Goal: Information Seeking & Learning: Compare options

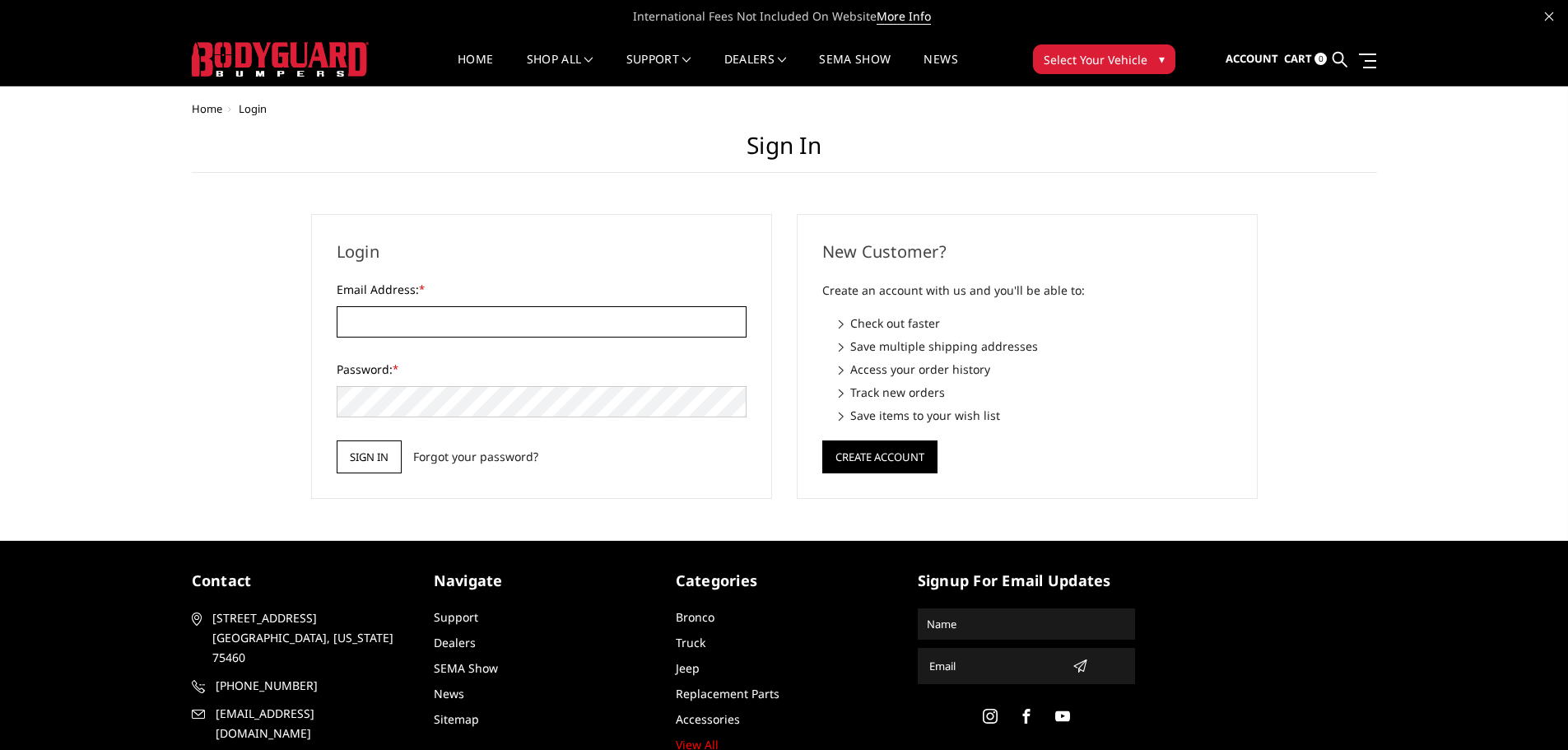
type input "[EMAIL_ADDRESS][DOMAIN_NAME]"
click at [352, 457] on input "Sign in" at bounding box center [368, 457] width 65 height 33
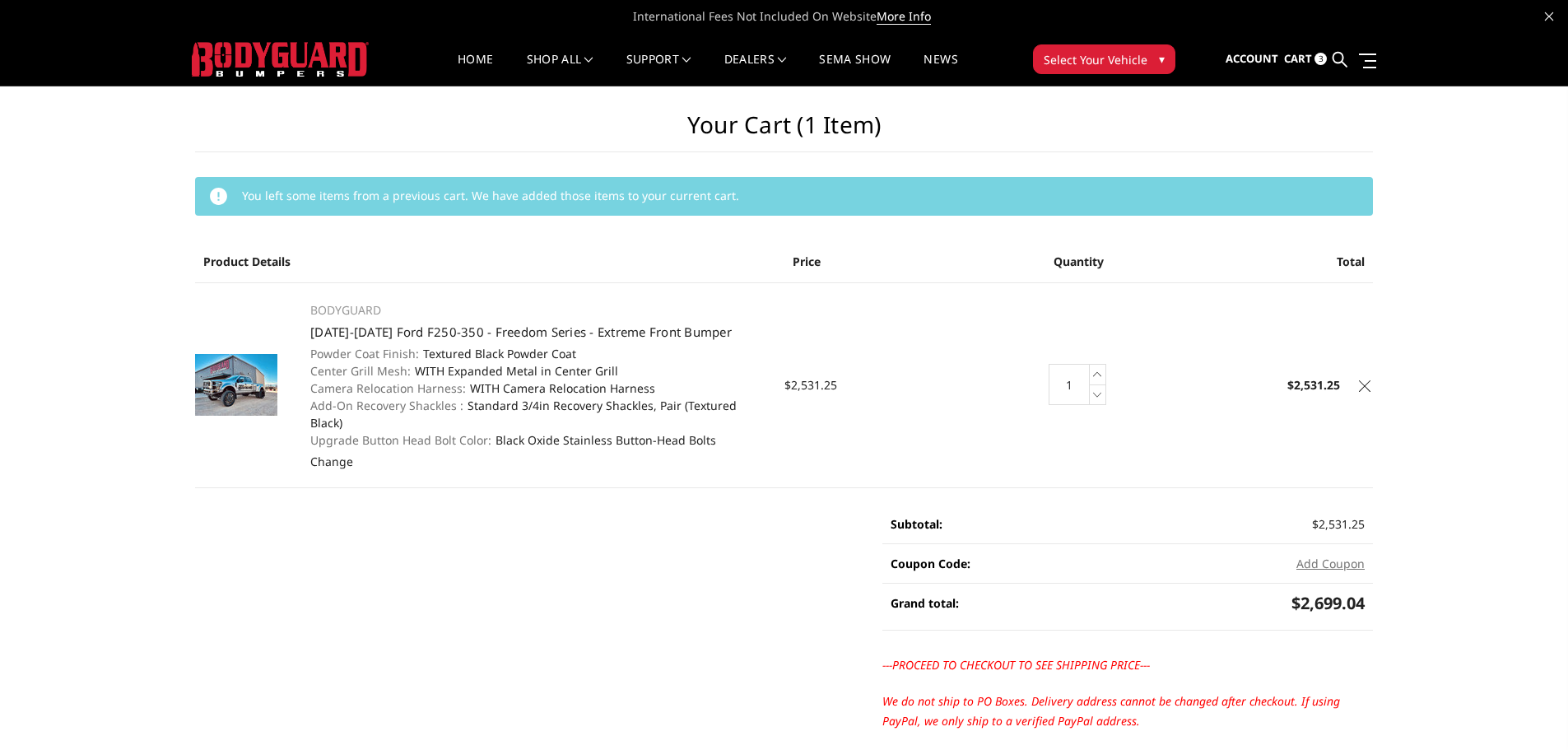
click at [1374, 373] on main "Your Cart (1 item) You left some items from a previous cart. We have added thos…" at bounding box center [783, 469] width 1203 height 764
click at [1368, 380] on icon at bounding box center [1365, 386] width 12 height 12
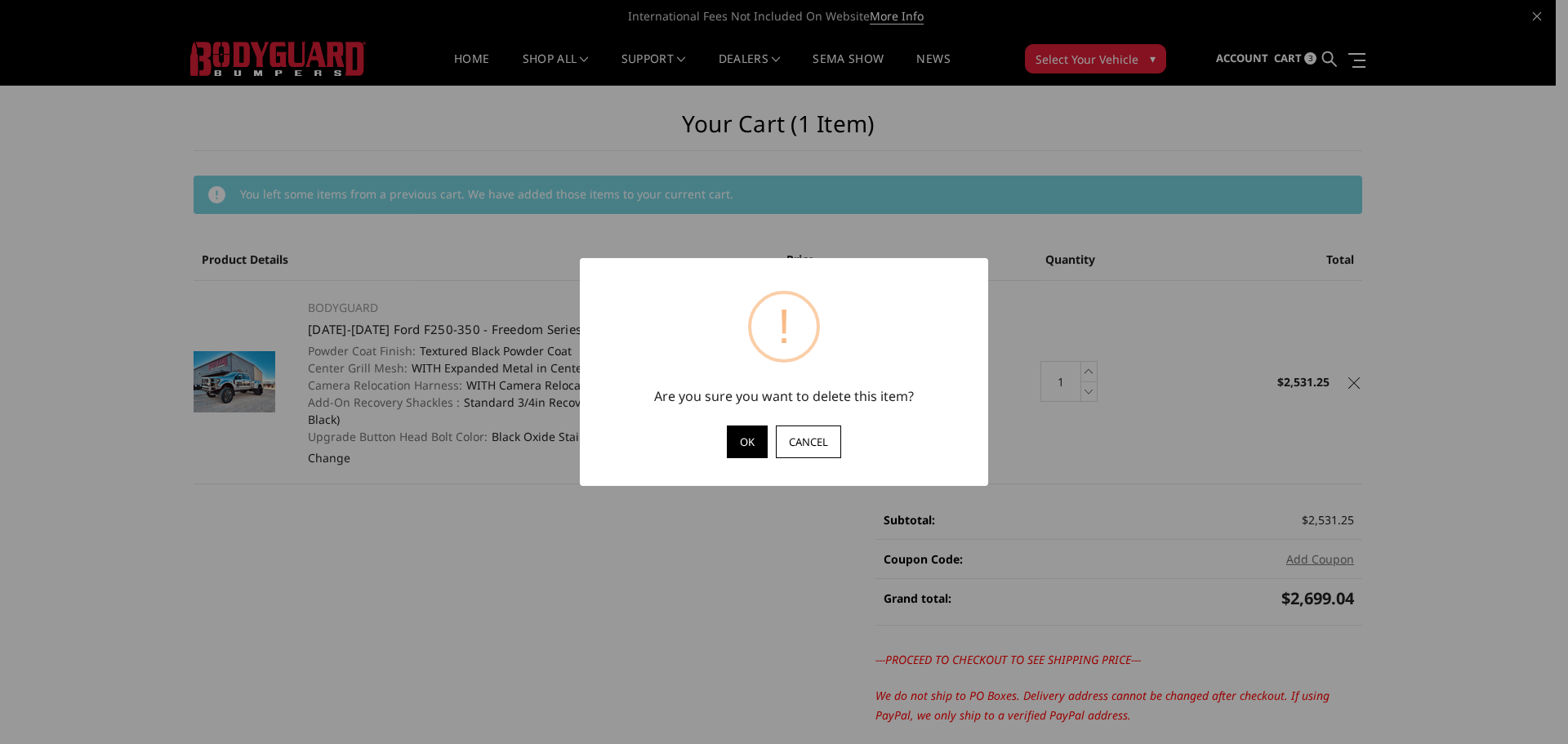
click at [746, 438] on button "OK" at bounding box center [747, 442] width 41 height 33
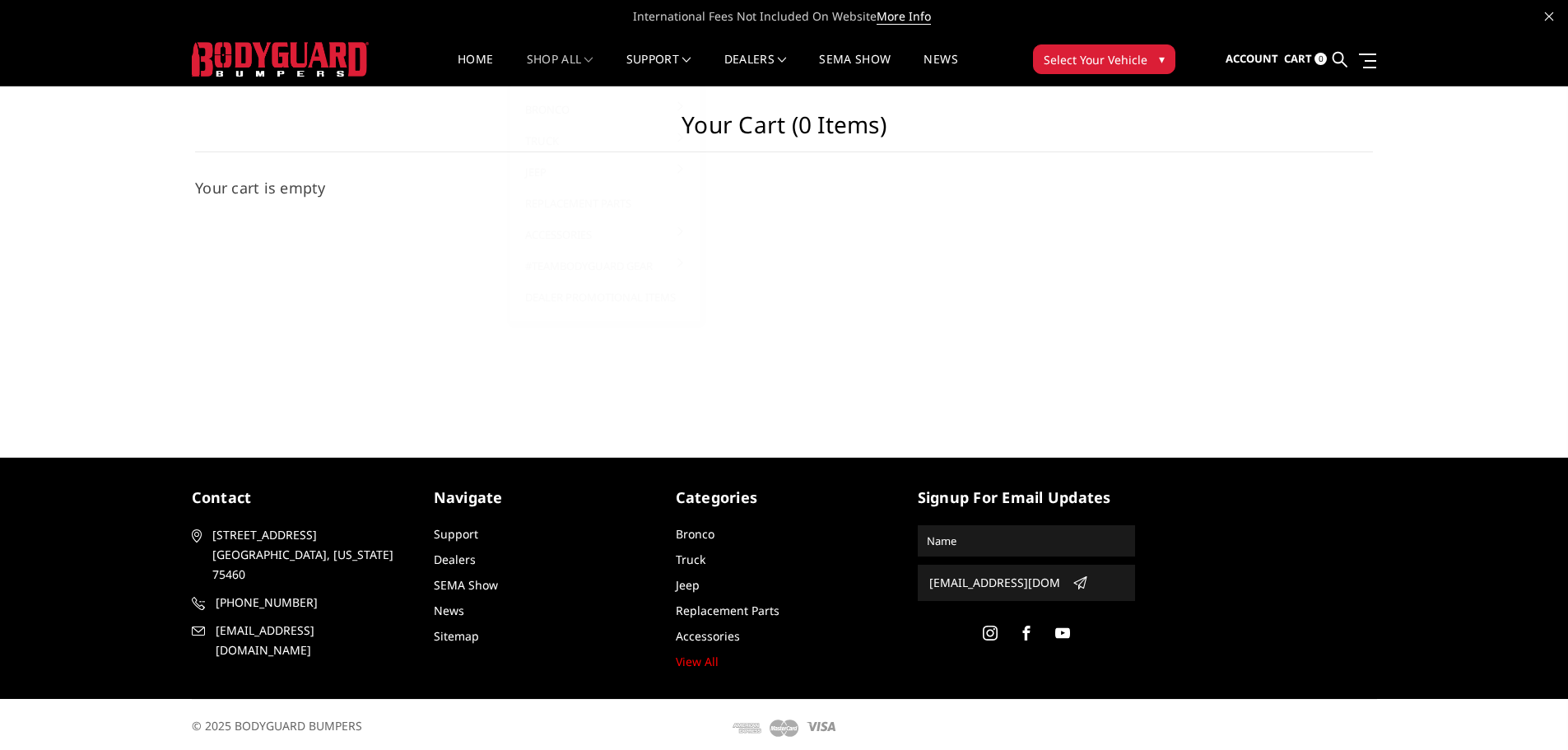
click at [561, 63] on link "shop all" at bounding box center [559, 68] width 67 height 32
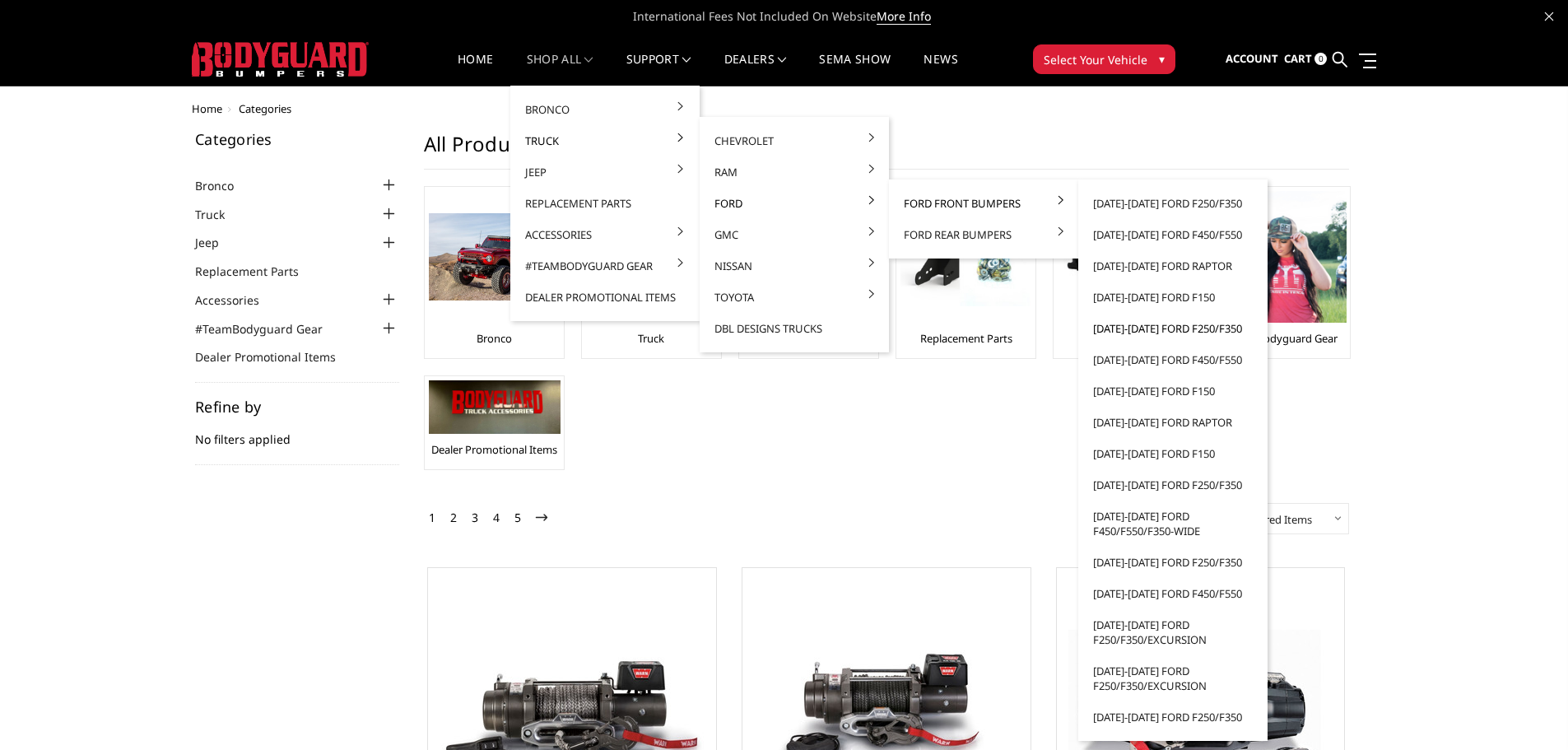
click at [1172, 329] on link "[DATE]-[DATE] Ford F250/F350" at bounding box center [1173, 328] width 176 height 31
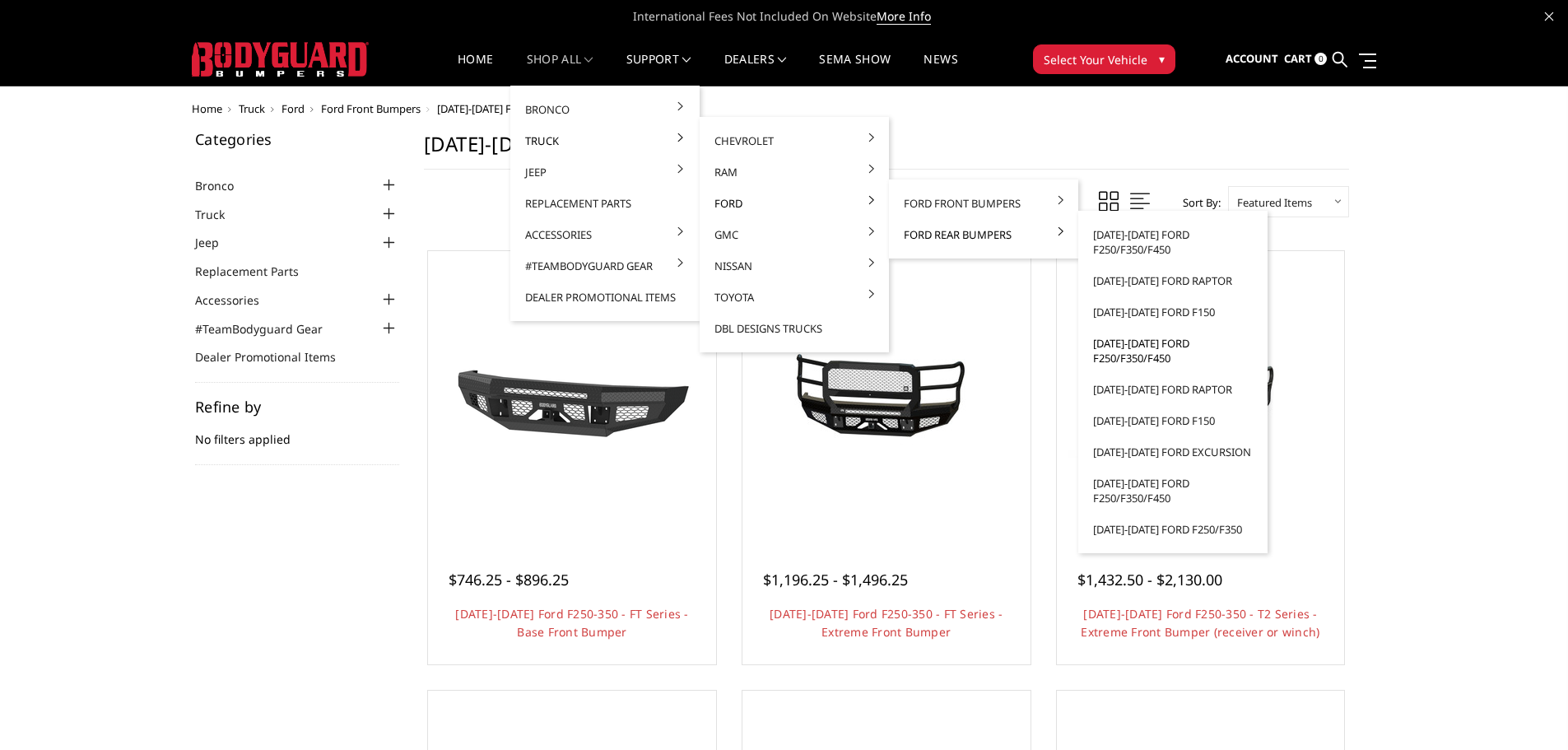
click at [1151, 349] on link "[DATE]-[DATE] Ford F250/F350/F450" at bounding box center [1173, 351] width 176 height 46
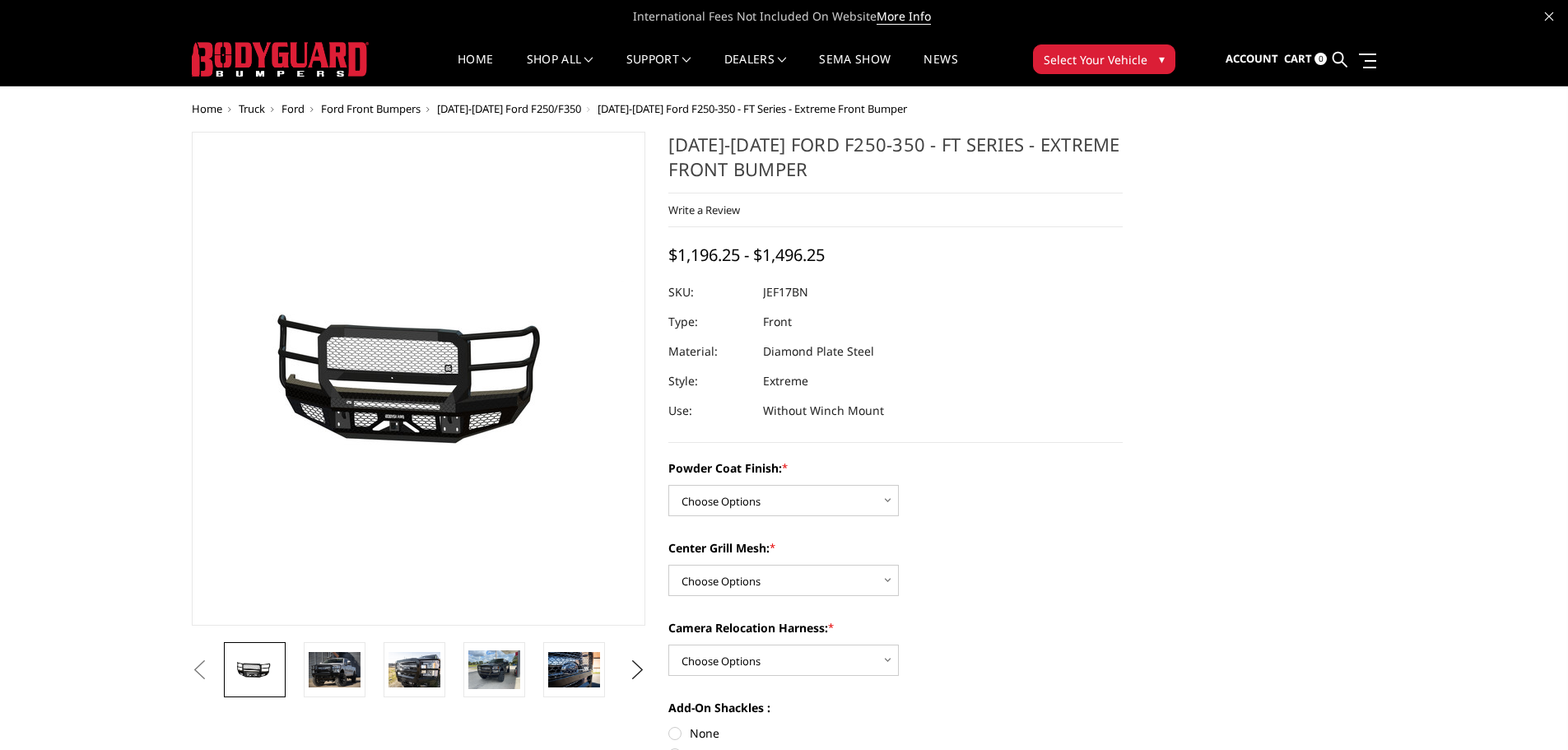
click at [807, 292] on dd "JEF17BN" at bounding box center [785, 292] width 45 height 30
drag, startPoint x: 795, startPoint y: 291, endPoint x: 777, endPoint y: 292, distance: 18.0
click at [777, 292] on dd "JEF17BN" at bounding box center [785, 292] width 45 height 30
drag, startPoint x: 800, startPoint y: 522, endPoint x: 799, endPoint y: 511, distance: 11.0
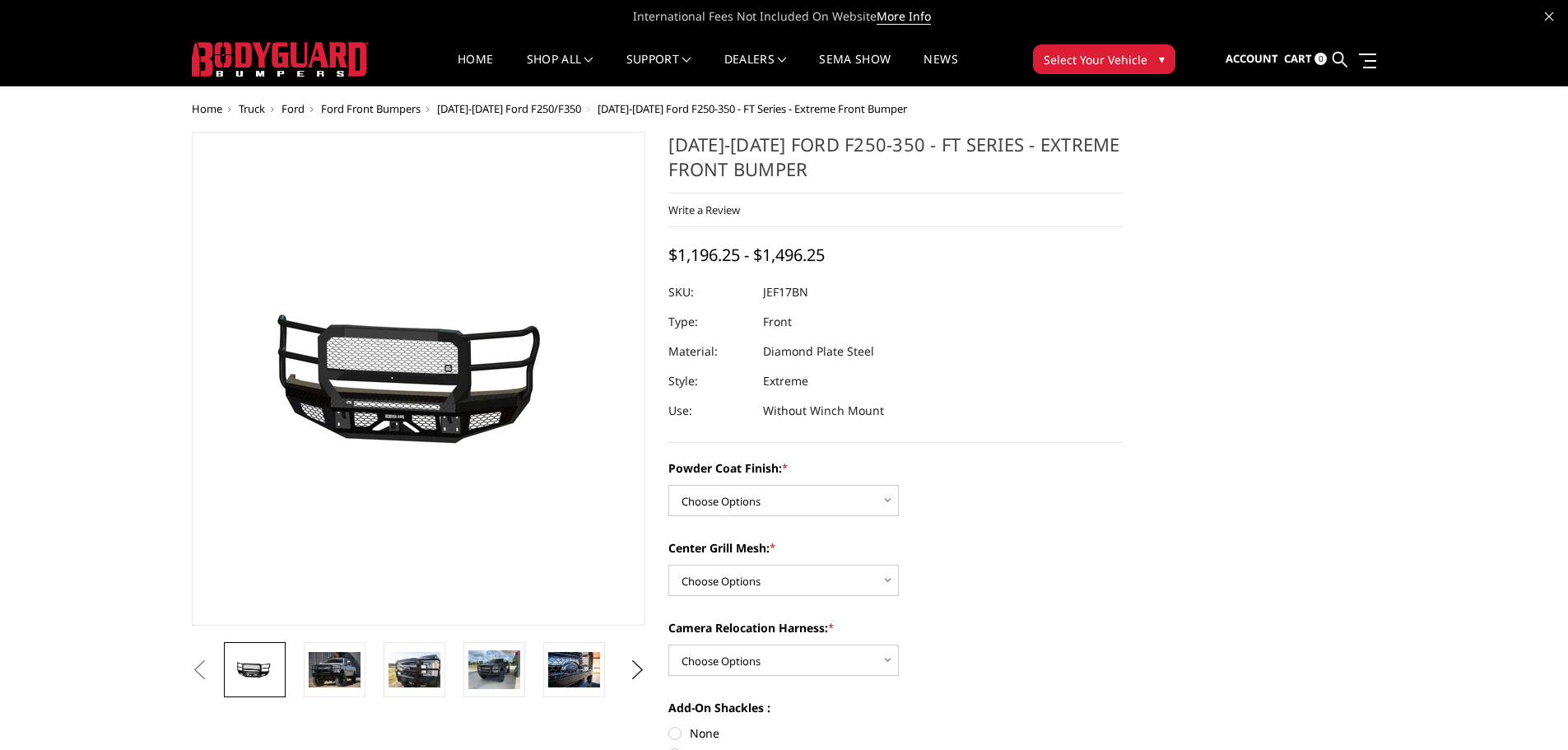
click at [799, 514] on div "Powder Coat Finish: * Choose Options Bare Metal Gloss Black Powder Coat Texture…" at bounding box center [895, 661] width 454 height 406
click at [799, 511] on select "Choose Options Bare Metal Gloss Black Powder Coat Textured Black Powder Coat" at bounding box center [783, 500] width 230 height 31
select select "3222"
click at [668, 485] on select "Choose Options Bare Metal Gloss Black Powder Coat Textured Black Powder Coat" at bounding box center [783, 500] width 230 height 31
drag, startPoint x: 758, startPoint y: 564, endPoint x: 764, endPoint y: 543, distance: 21.8
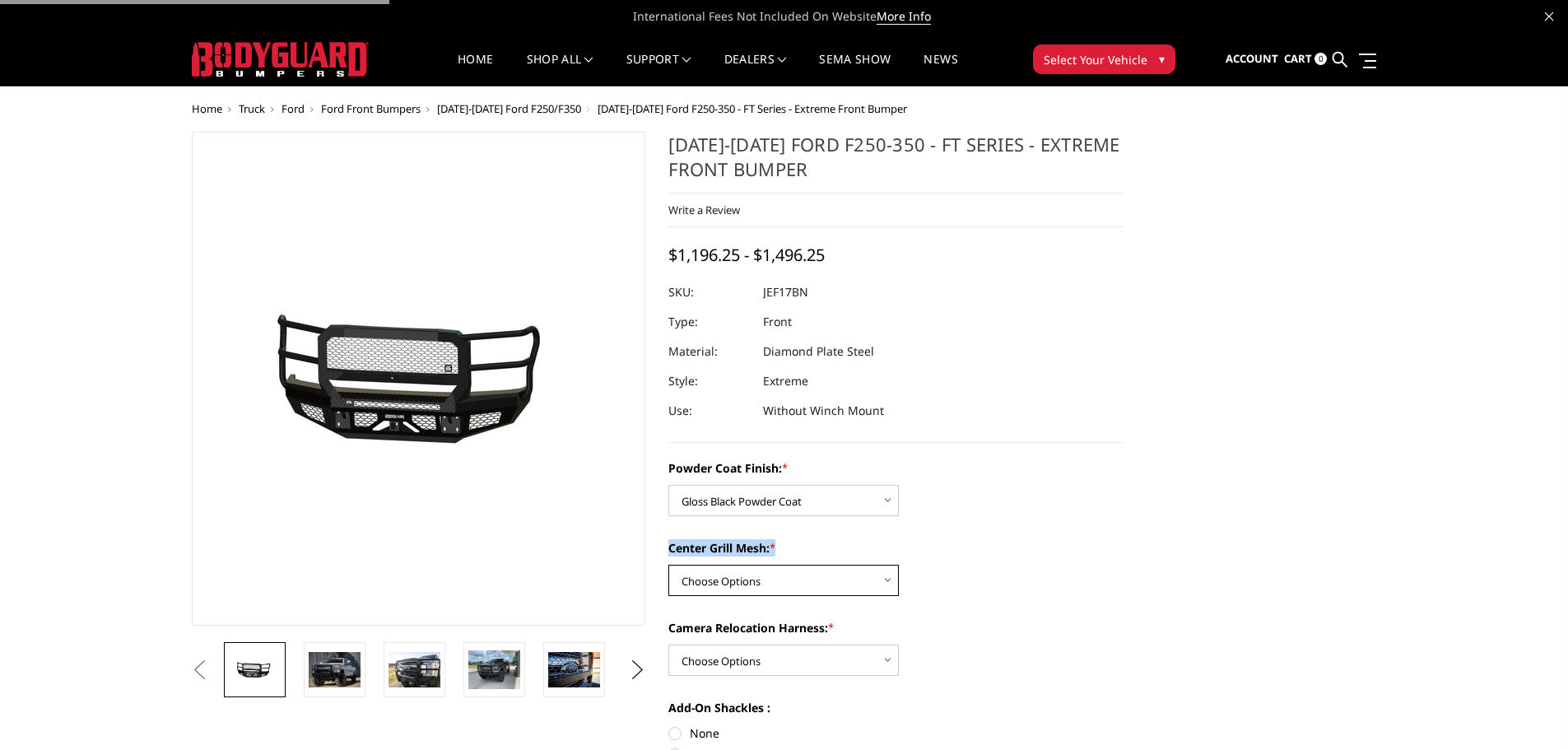
click at [758, 565] on select "Choose Options WITH Expanded Metal in Center Grill WITHOUT Expanded Metal in Ce…" at bounding box center [783, 580] width 230 height 31
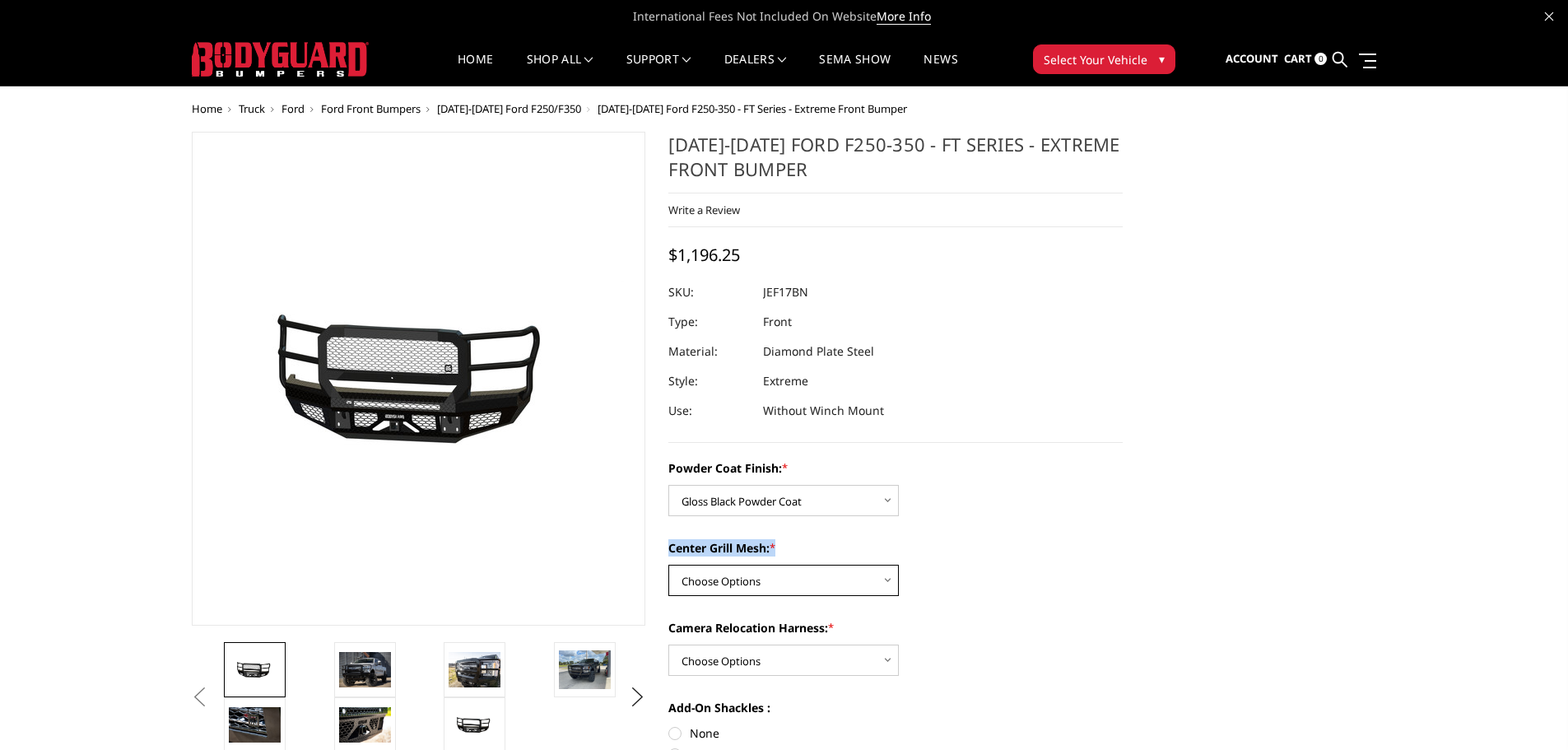
select select "3224"
click at [668, 565] on select "Choose Options WITH Expanded Metal in Center Grill WITHOUT Expanded Metal in Ce…" at bounding box center [783, 580] width 230 height 31
click at [772, 656] on select "Choose Options WITH Camera Relocation Harness WITHOUT Camera Relocation Harness" at bounding box center [783, 659] width 230 height 31
select select "3226"
click at [668, 644] on select "Choose Options WITH Camera Relocation Harness WITHOUT Camera Relocation Harness" at bounding box center [783, 659] width 230 height 31
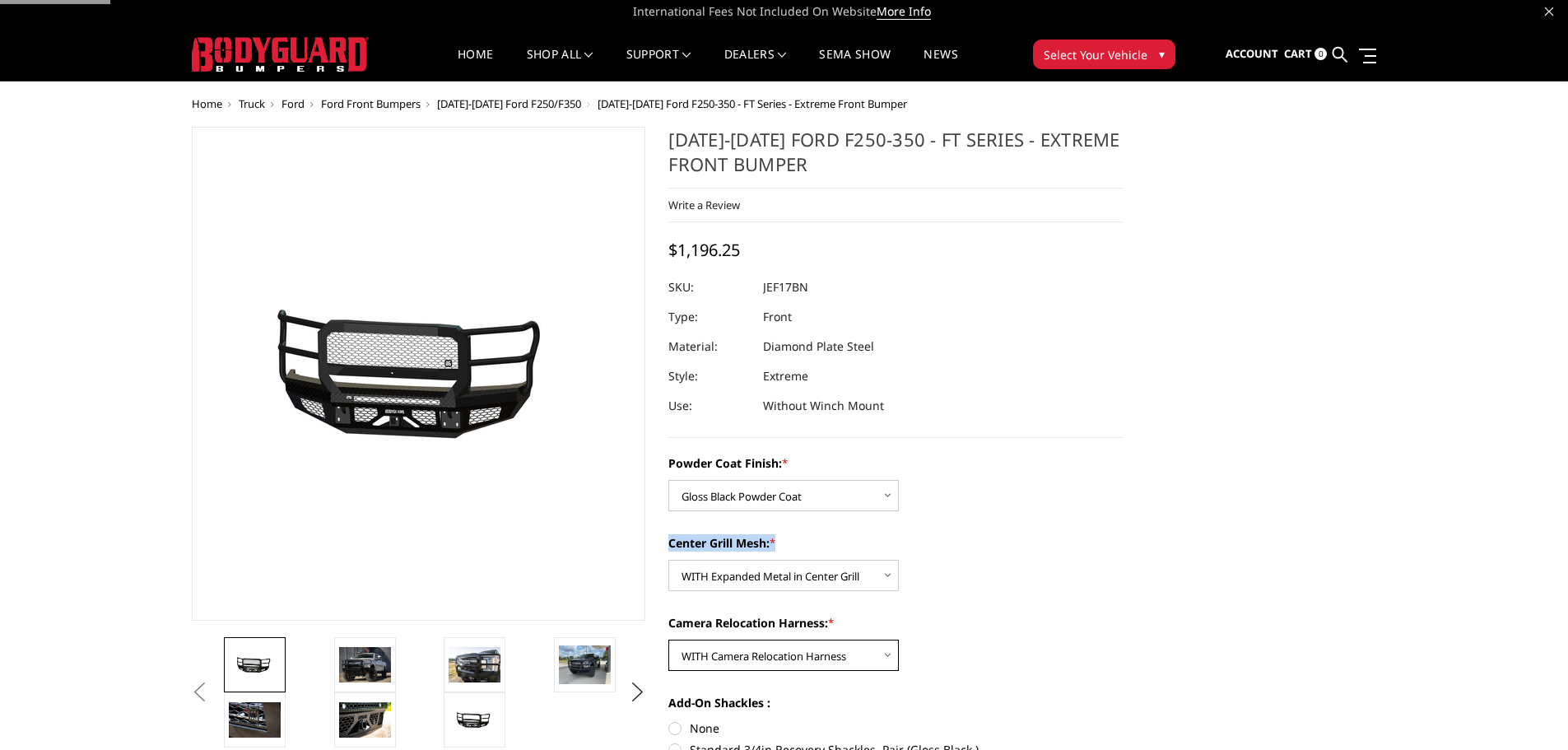
scroll to position [165, 0]
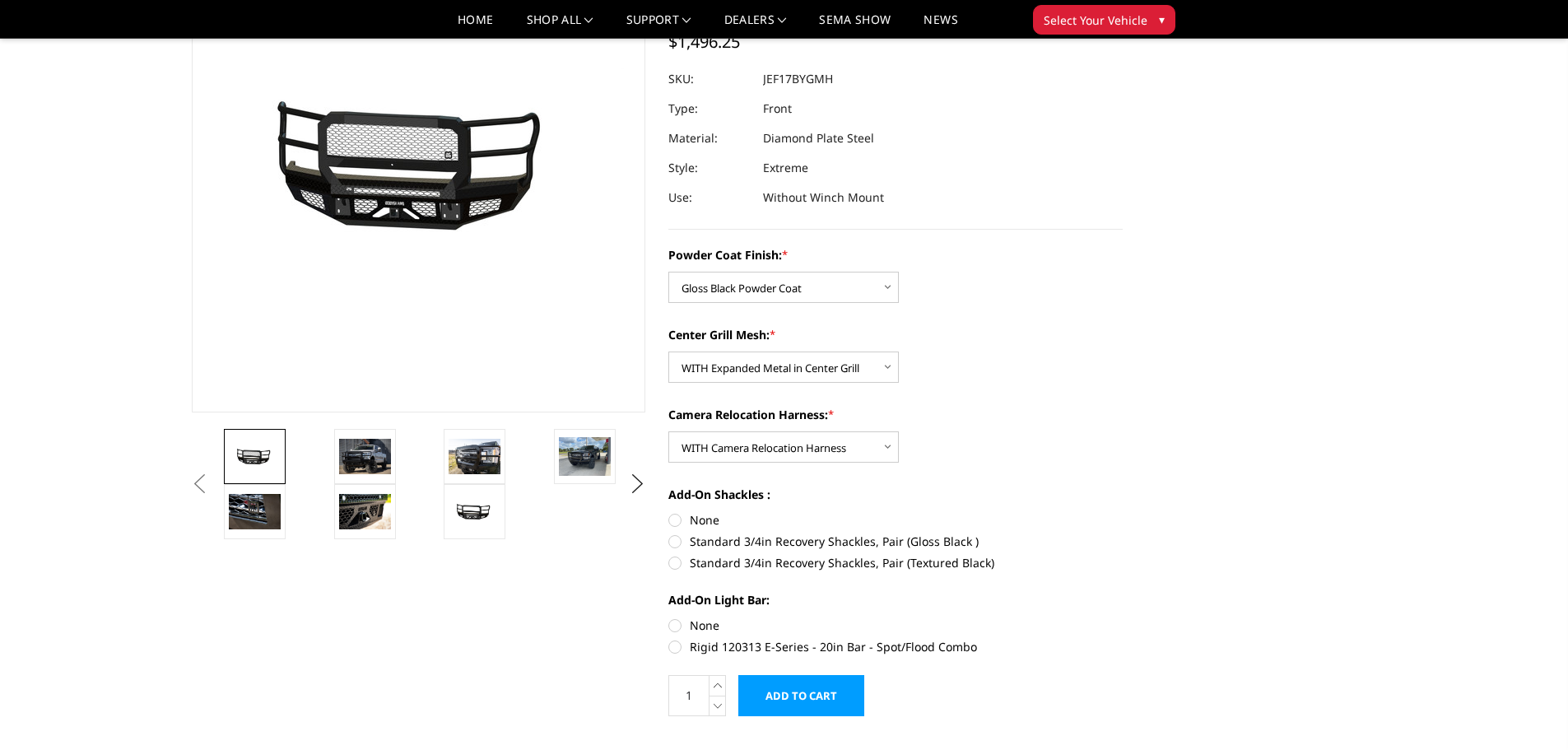
click at [707, 540] on label "Standard 3/4in Recovery Shackles, Pair (Gloss Black )" at bounding box center [895, 541] width 454 height 17
click at [1122, 512] on input "Standard 3/4in Recovery Shackles, Pair (Gloss Black )" at bounding box center [1122, 511] width 1 height 1
radio input "true"
click at [691, 630] on label "None" at bounding box center [895, 625] width 454 height 17
click at [669, 617] on input "None" at bounding box center [668, 616] width 1 height 1
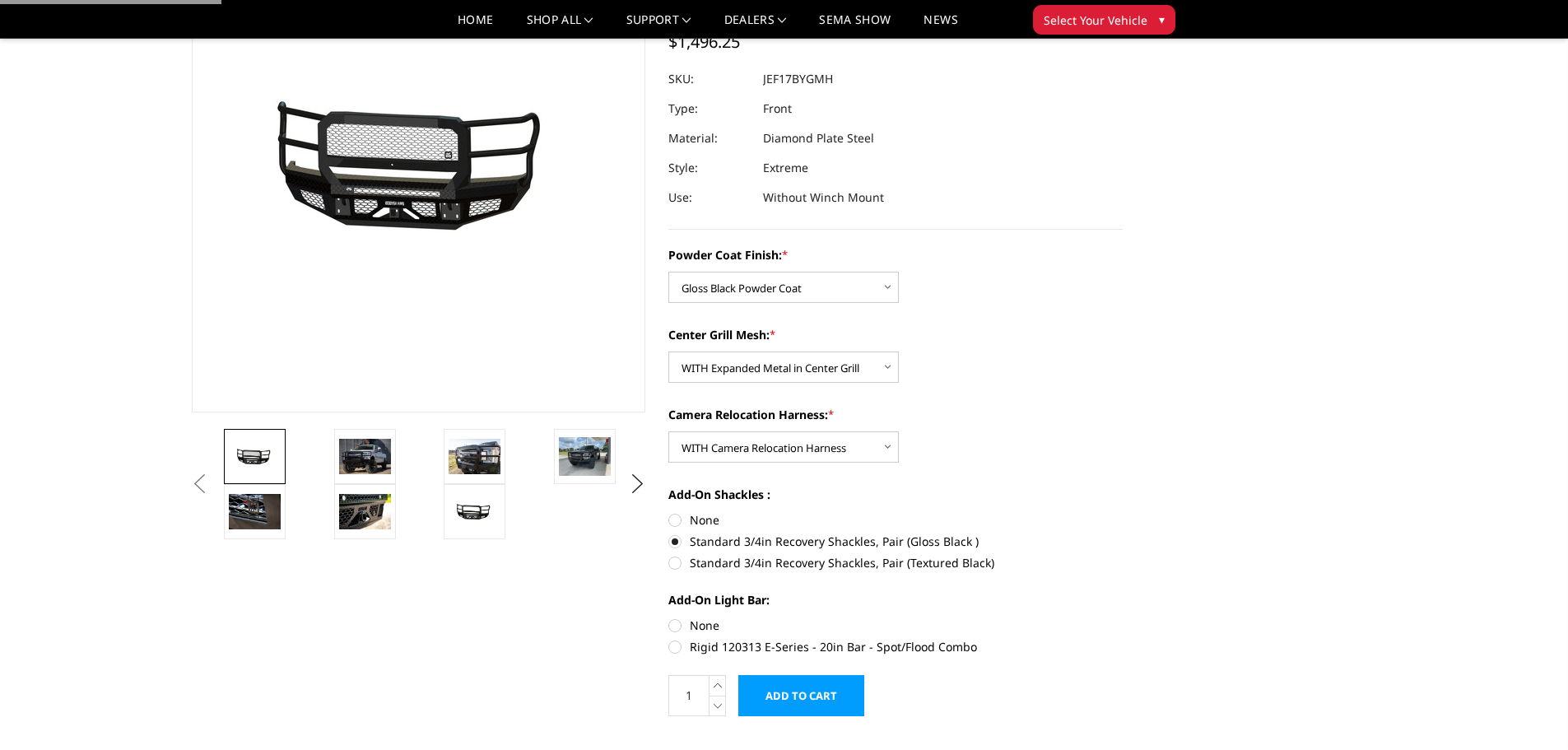
radio input "true"
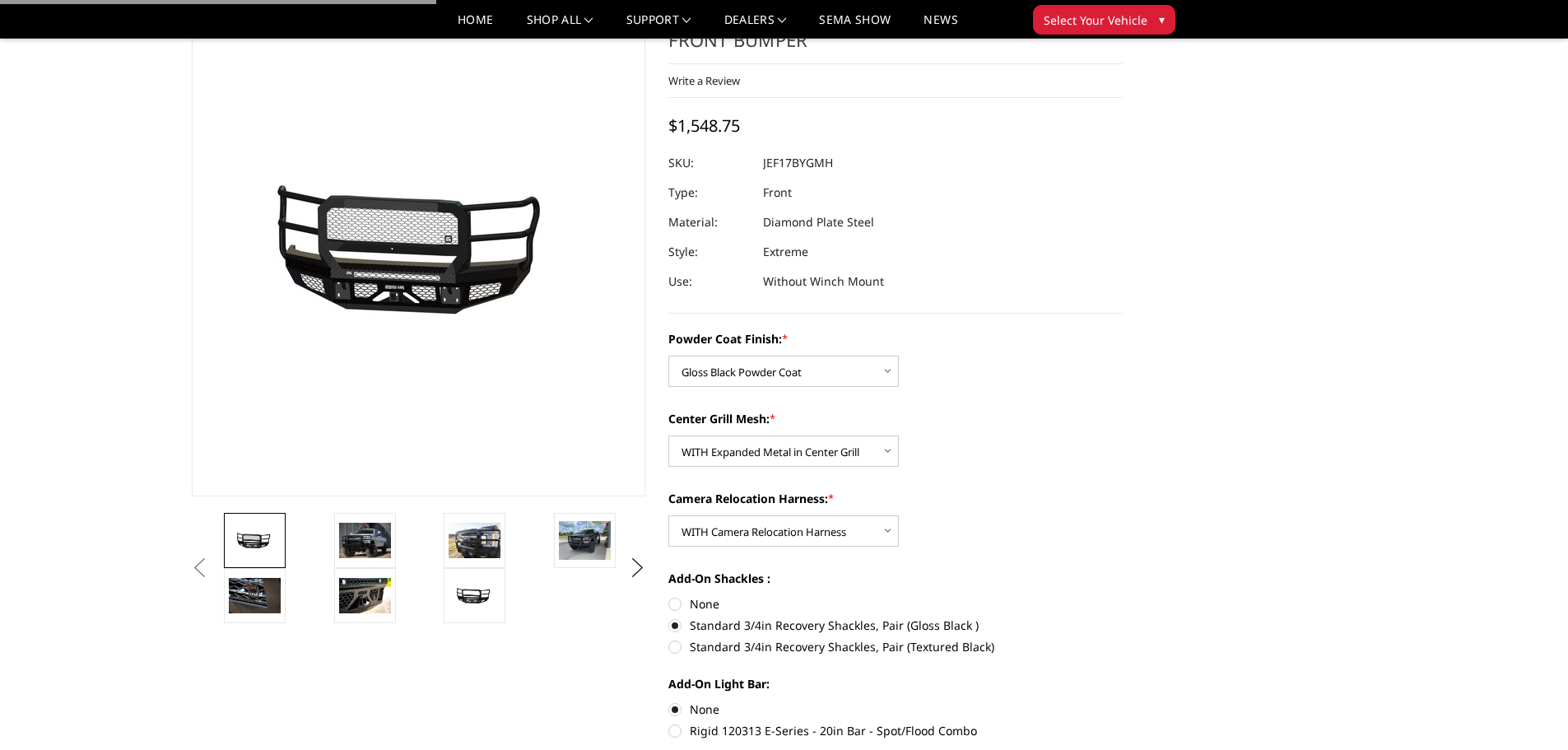
scroll to position [0, 0]
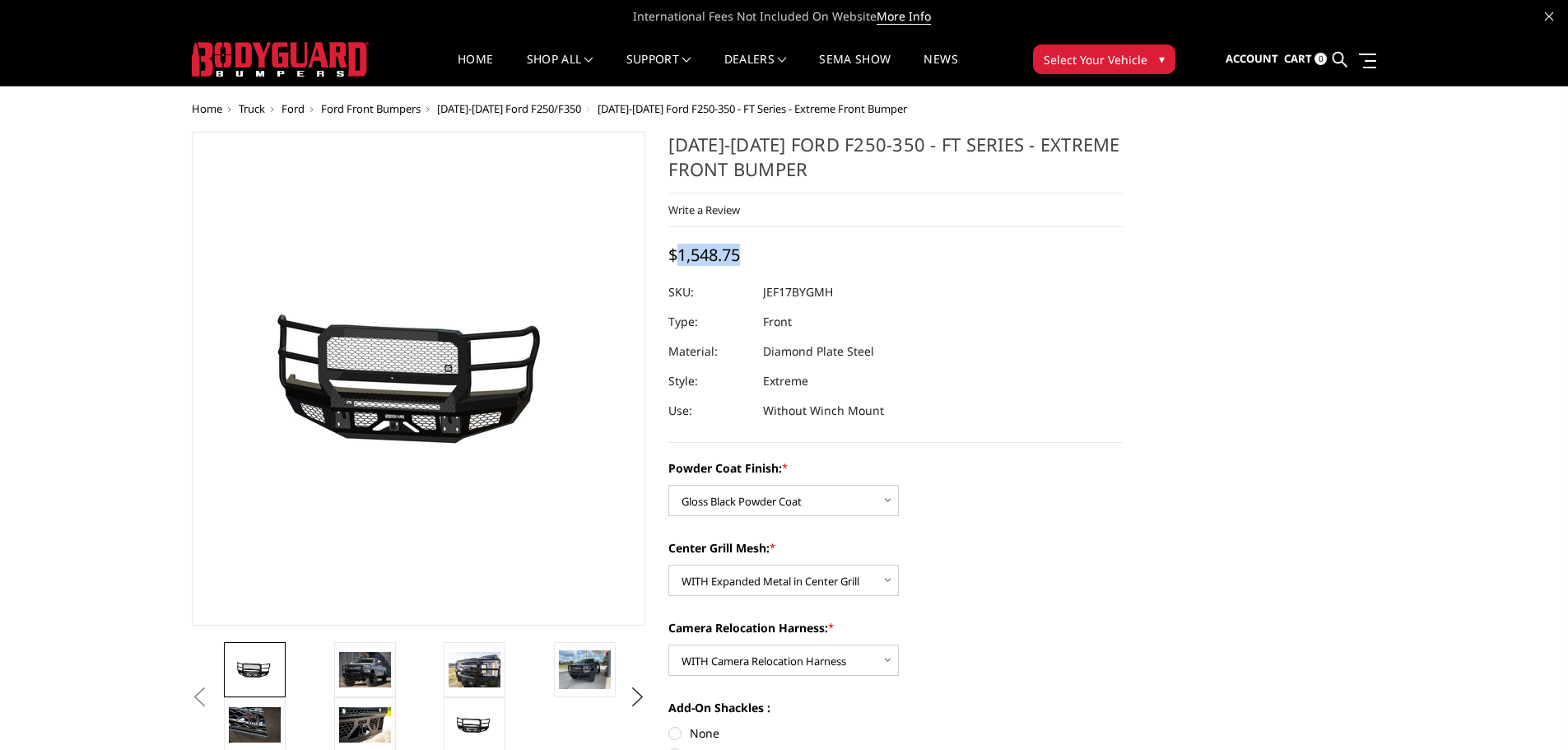
drag, startPoint x: 716, startPoint y: 252, endPoint x: 674, endPoint y: 254, distance: 42.0
click at [674, 254] on div "$1,548.75" at bounding box center [708, 254] width 80 height 21
copy span "1,548.75"
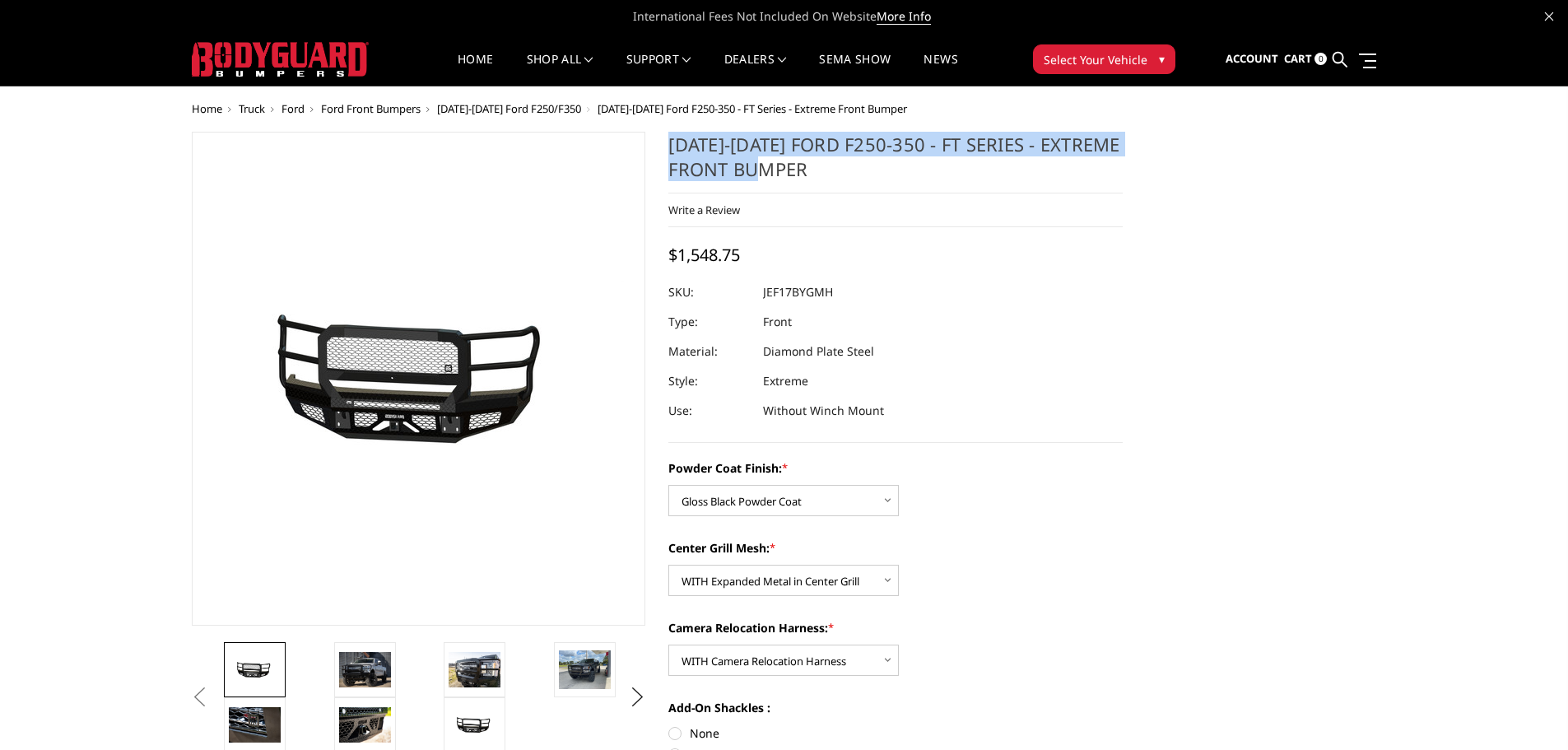
drag, startPoint x: 782, startPoint y: 172, endPoint x: 672, endPoint y: 148, distance: 112.6
click at [672, 148] on h1 "2017-2022 Ford F250-350 - FT Series - Extreme Front Bumper" at bounding box center [895, 163] width 454 height 62
copy h1 "2017-2022 Ford F250-350 - FT Series - Extreme Front Bumper"
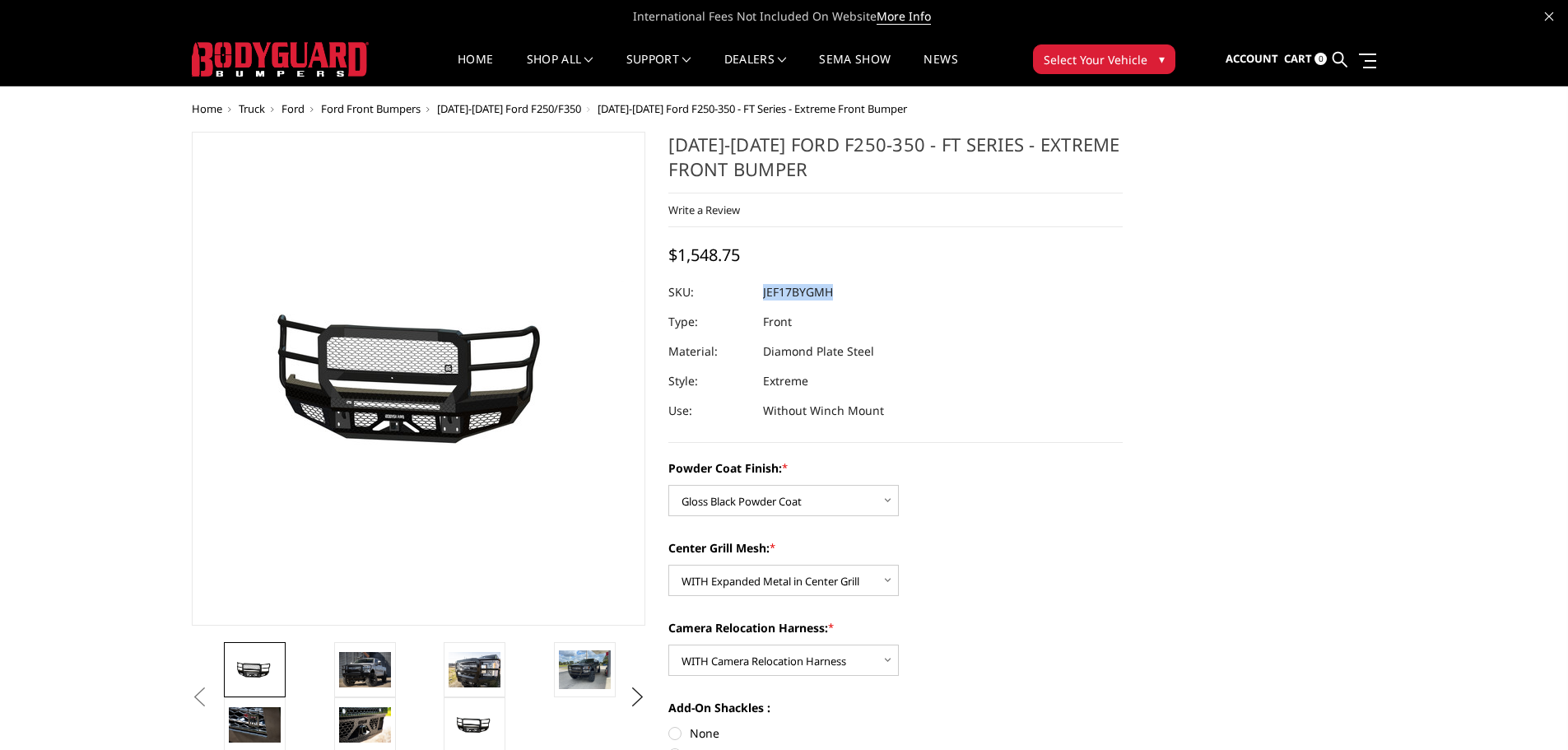
drag, startPoint x: 784, startPoint y: 292, endPoint x: 764, endPoint y: 292, distance: 20.0
click at [764, 292] on dl "SKU: JEF17BYGMH UPC: Type: Front Material: Diamond Plate Steel Style: Extreme U…" at bounding box center [895, 352] width 454 height 148
copy dl "JEF17BYGMH UPC:"
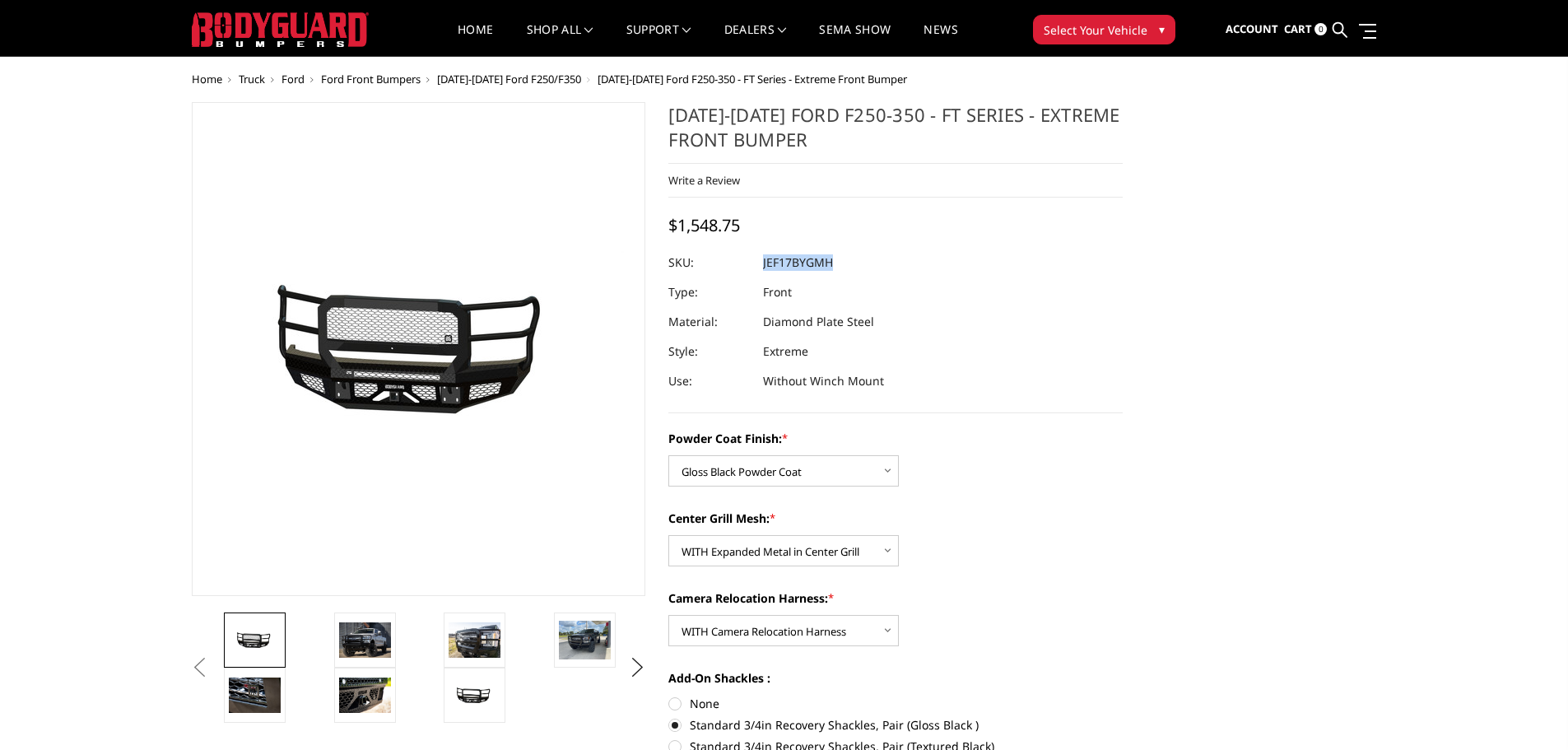
scroll to position [82, 0]
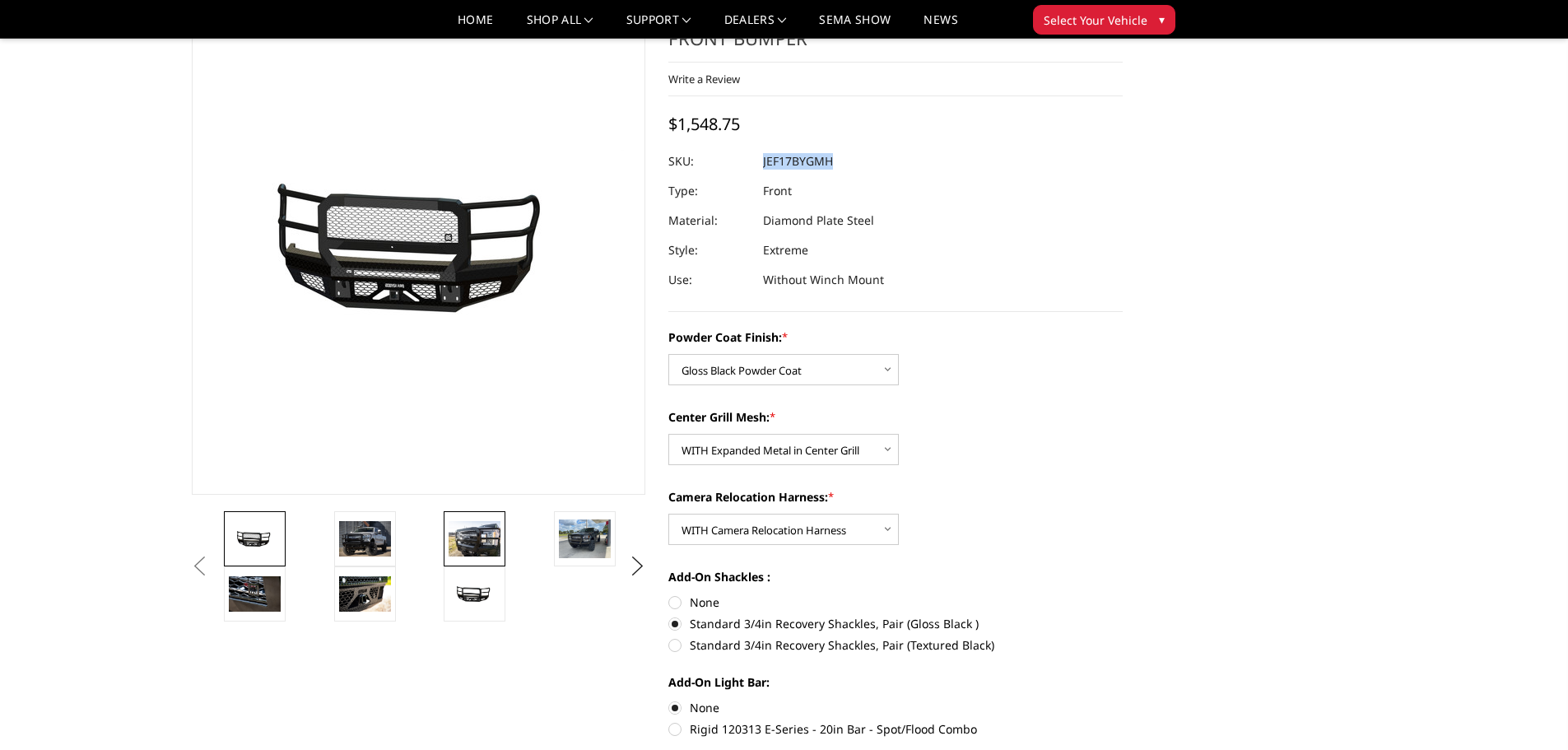
click at [465, 550] on img at bounding box center [474, 538] width 52 height 35
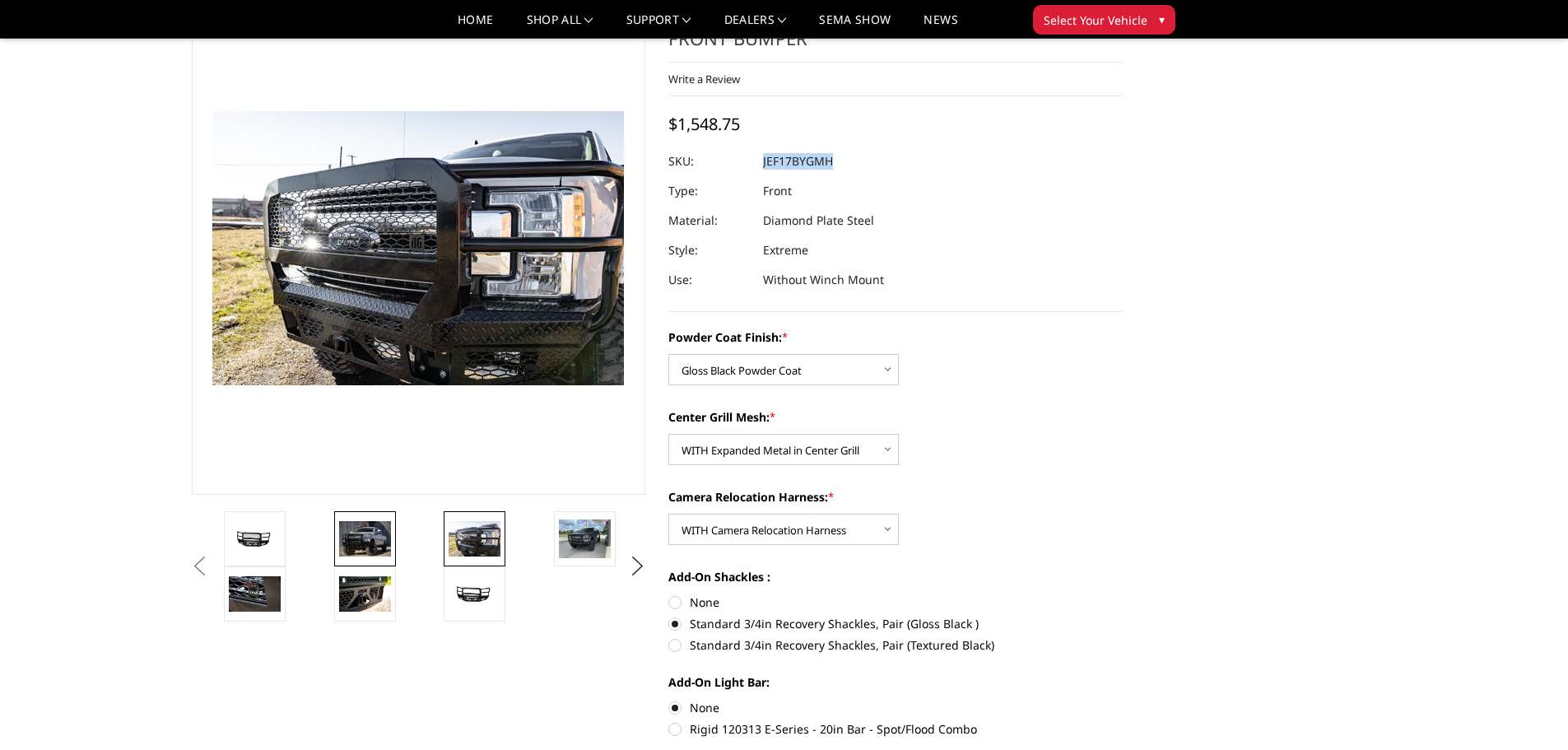
click at [362, 539] on img at bounding box center [365, 538] width 52 height 35
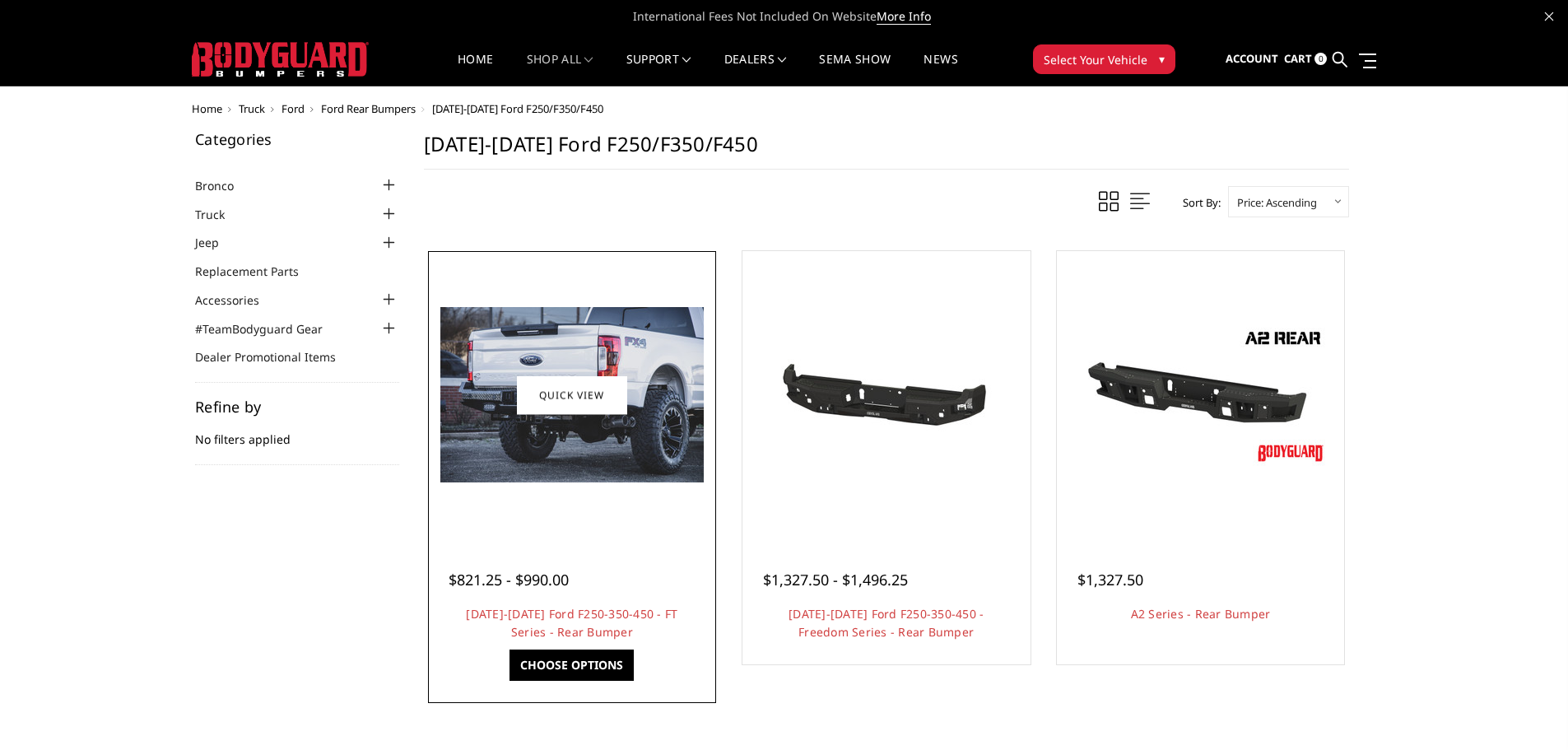
click at [628, 424] on img at bounding box center [572, 394] width 263 height 175
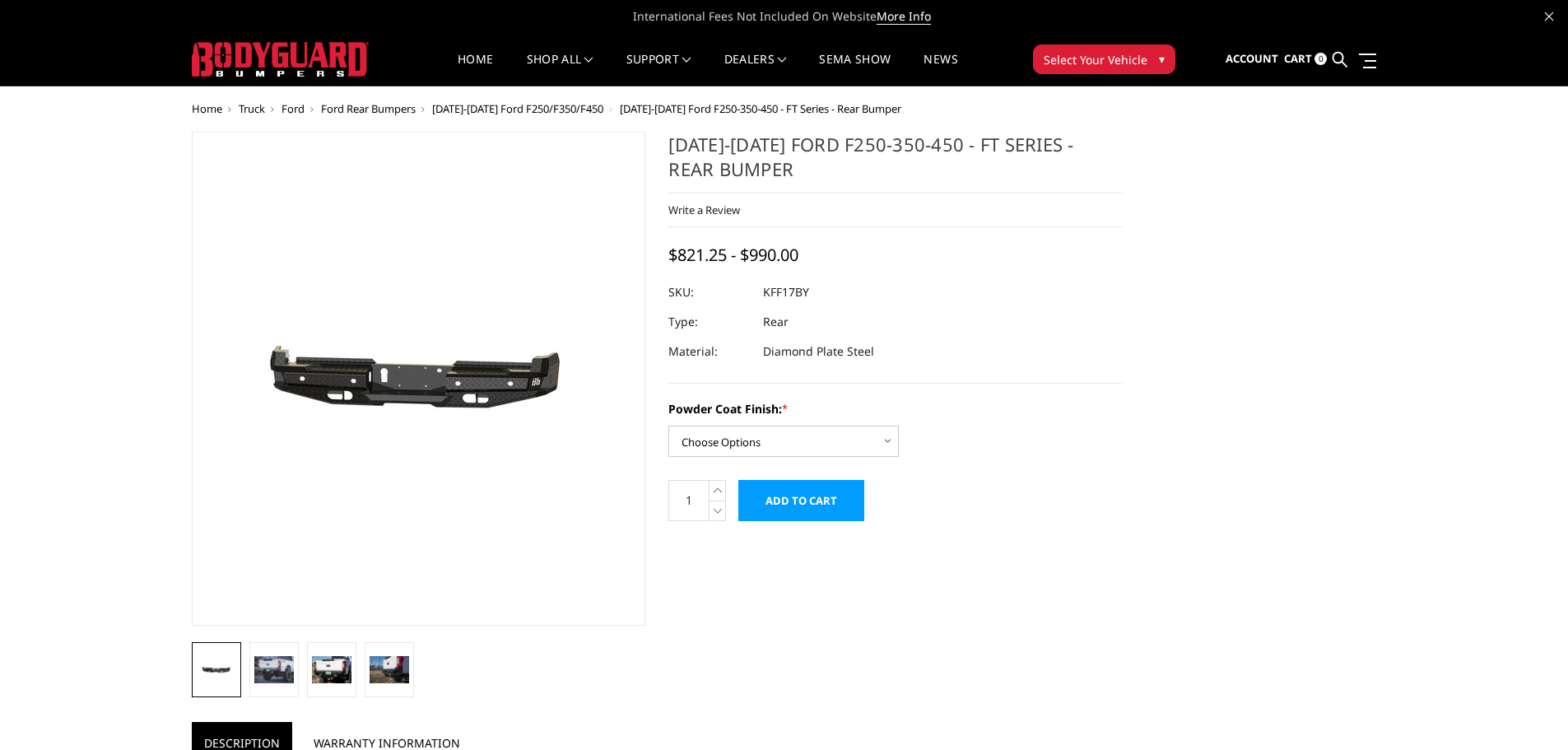
click at [801, 287] on dd "KFF17BY" at bounding box center [786, 292] width 46 height 30
copy dl "KFF17BY UPC:"
drag, startPoint x: 751, startPoint y: 169, endPoint x: 672, endPoint y: 145, distance: 82.6
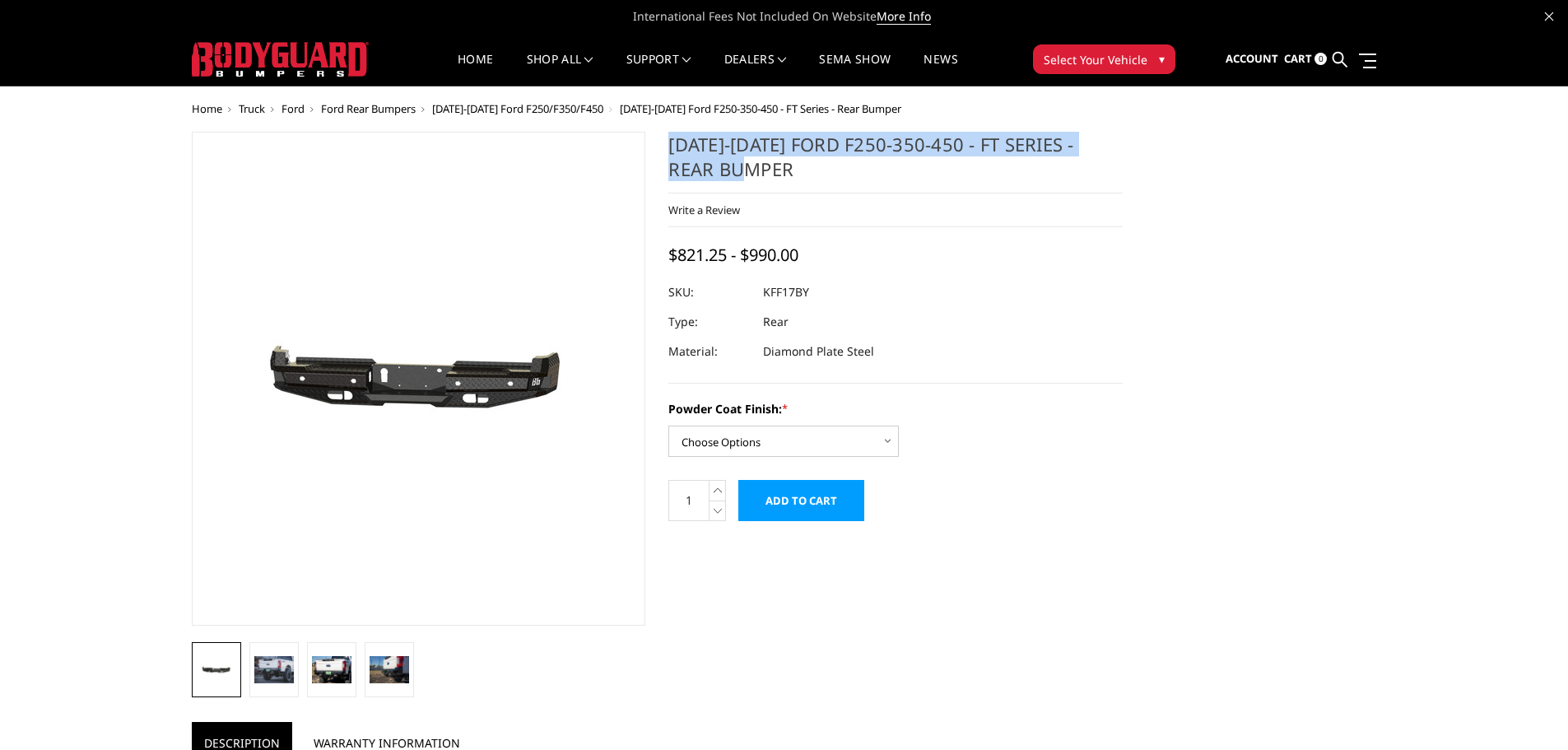
click at [672, 145] on h1 "[DATE]-[DATE] Ford F250-350-450 - FT Series - Rear Bumper" at bounding box center [895, 163] width 454 height 62
copy h1 "[DATE]-[DATE] Ford F250-350-450 - FT Series - Rear Bumper"
drag, startPoint x: 775, startPoint y: 434, endPoint x: 770, endPoint y: 447, distance: 13.9
click at [775, 434] on select "Choose Options Bare Metal Gloss Black Powder Coat Textured Black Powder Coat" at bounding box center [783, 441] width 230 height 31
select select "3409"
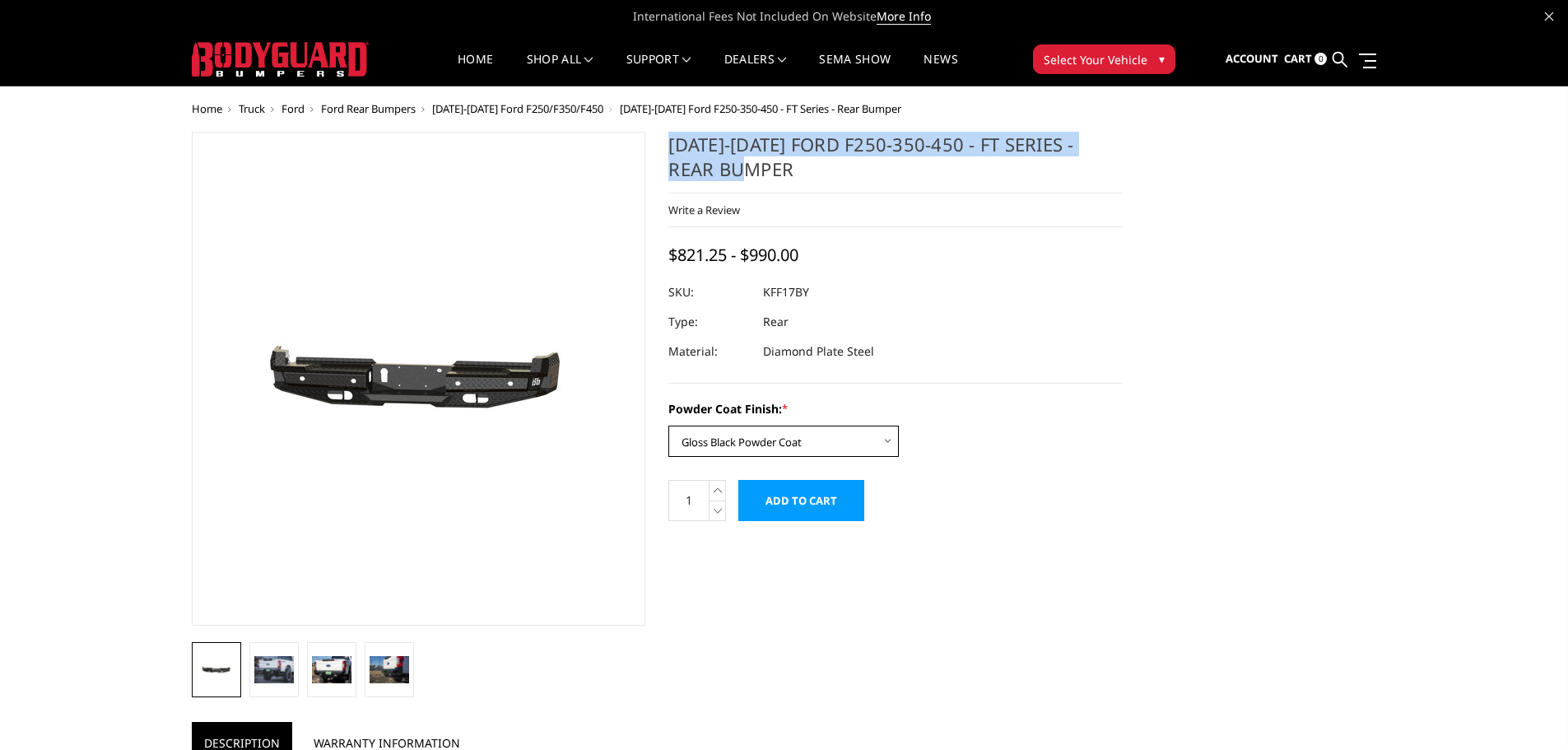
click at [668, 425] on select "Choose Options Bare Metal Gloss Black Powder Coat Textured Black Powder Coat" at bounding box center [783, 441] width 230 height 31
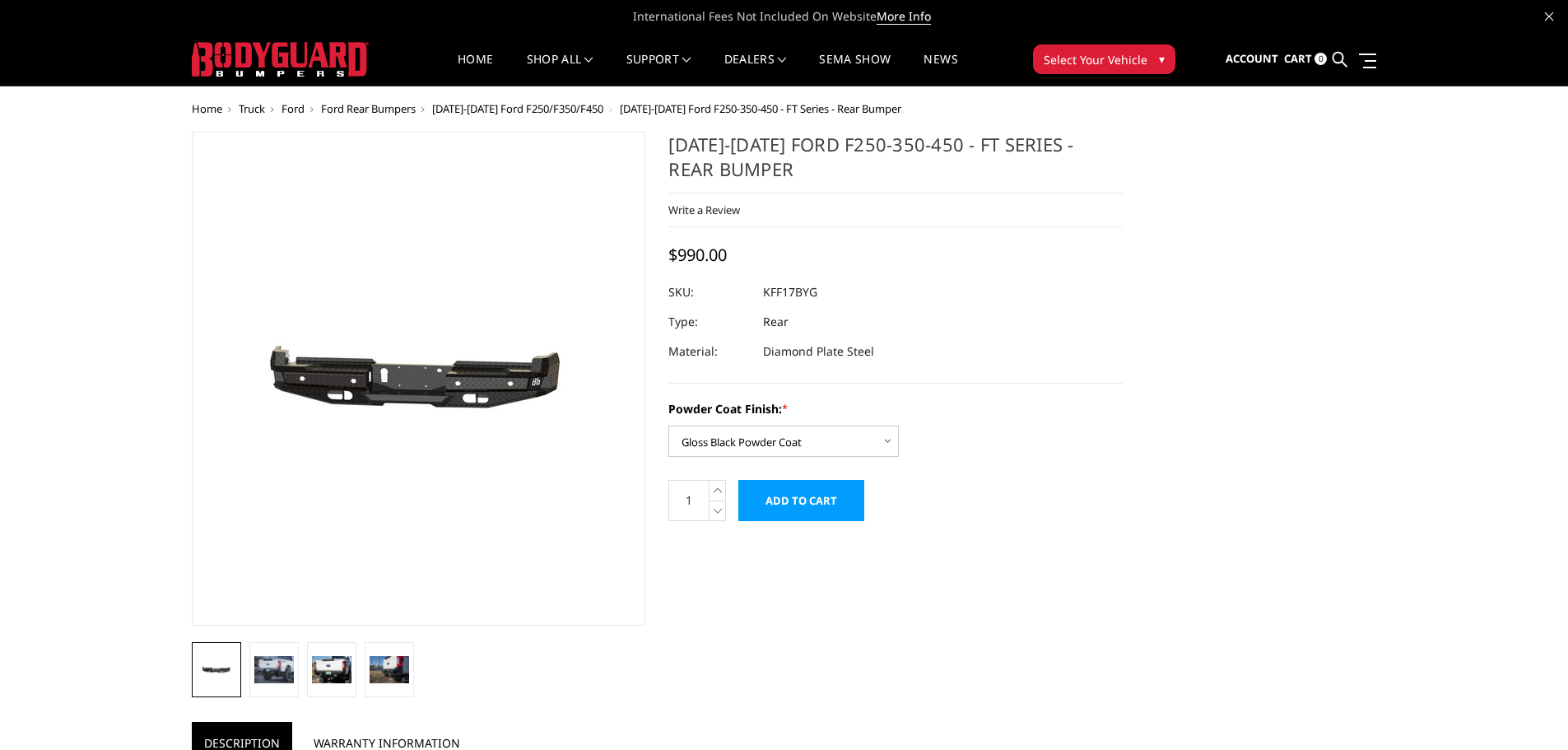
drag, startPoint x: 729, startPoint y: 257, endPoint x: 706, endPoint y: 254, distance: 23.2
click at [727, 257] on span "$990.00" at bounding box center [697, 254] width 59 height 22
click at [706, 254] on span "$990.00" at bounding box center [697, 254] width 59 height 22
copy span "990.00"
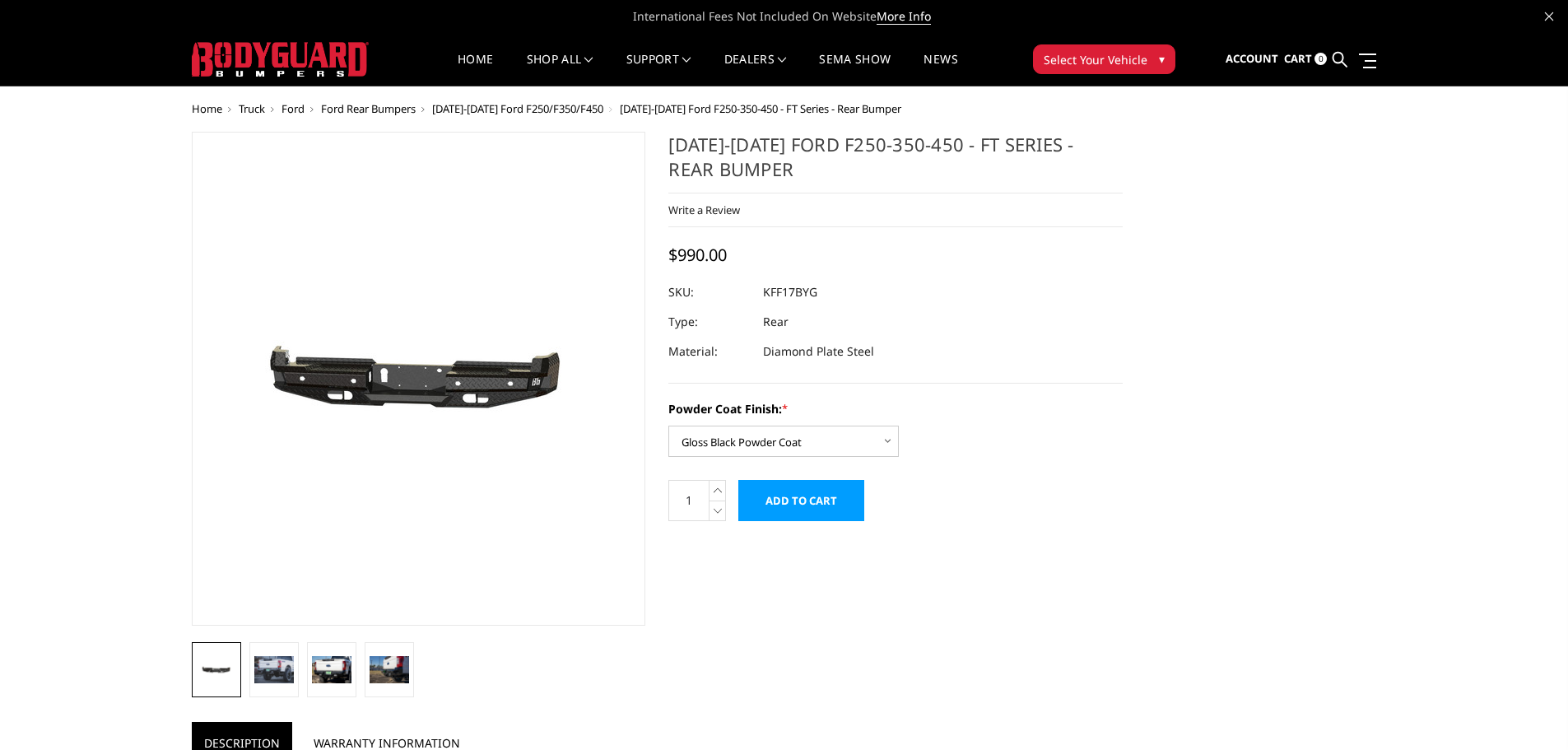
click at [1245, 413] on div "2017-2022 Ford F250-350-450 - FT Series - Rear Bumper Write a Review Write a Re…" at bounding box center [784, 752] width 1208 height 1240
